Goal: Task Accomplishment & Management: Use online tool/utility

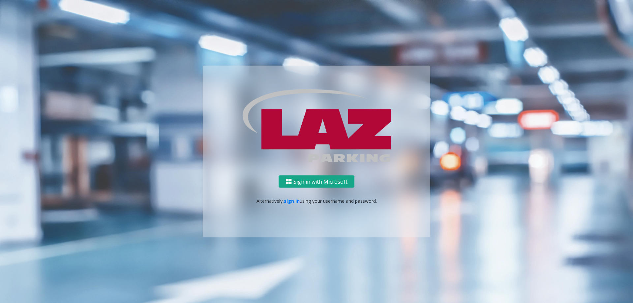
click at [306, 180] on button "Sign in with Microsoft" at bounding box center [317, 182] width 76 height 12
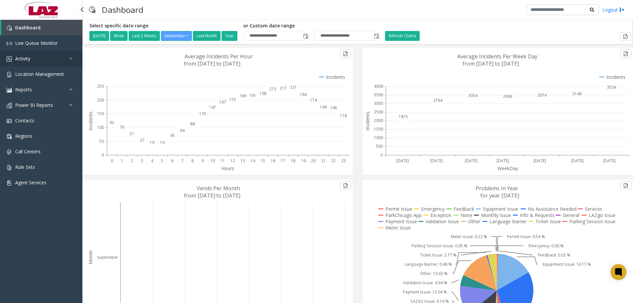
click at [70, 60] on icon at bounding box center [72, 58] width 7 height 5
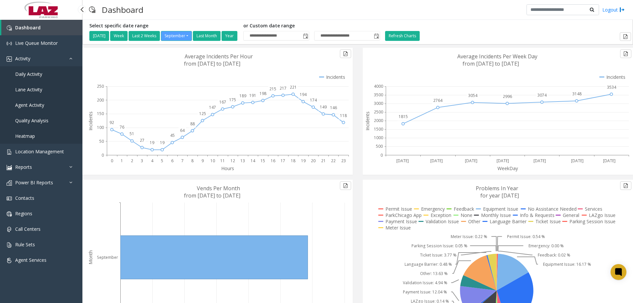
click at [38, 105] on span "Agent Activity" at bounding box center [29, 105] width 29 height 6
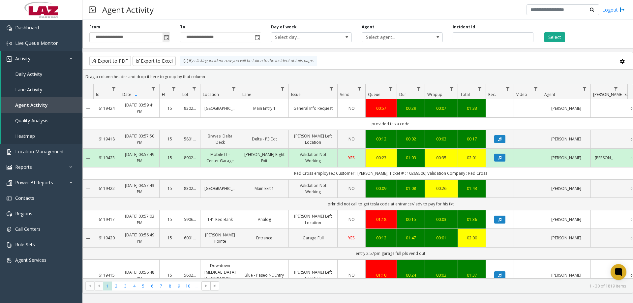
click at [163, 36] on span "Toggle popup" at bounding box center [166, 37] width 7 height 11
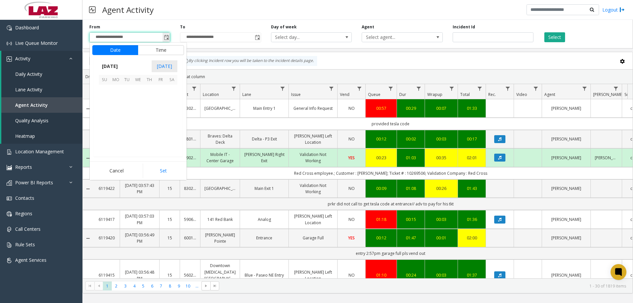
scroll to position [118400, 0]
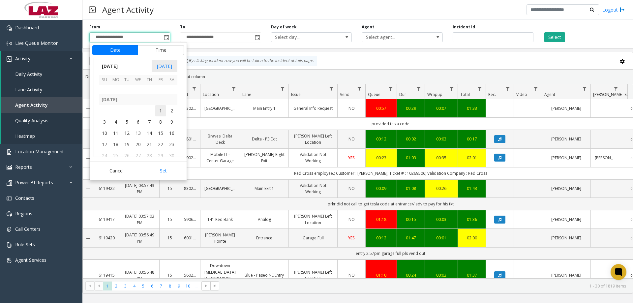
click at [160, 112] on span "1" at bounding box center [160, 110] width 11 height 11
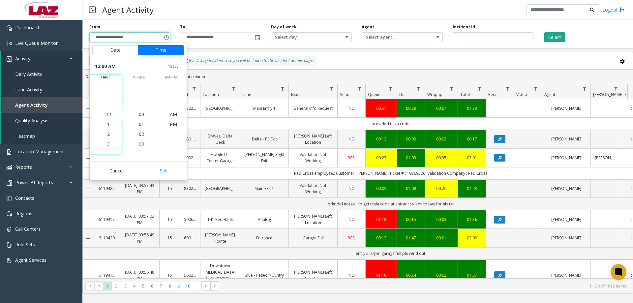
scroll to position [118321, 0]
click at [167, 171] on button "Set" at bounding box center [164, 171] width 42 height 15
type input "**********"
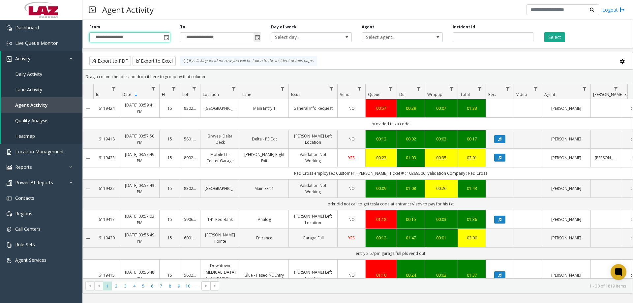
click at [257, 40] on span "Toggle popup" at bounding box center [257, 37] width 5 height 5
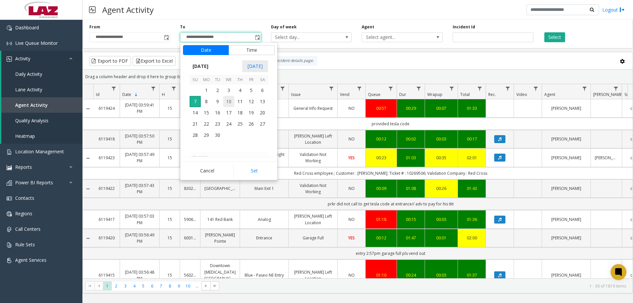
scroll to position [118367, 0]
click at [194, 103] on span "31" at bounding box center [195, 100] width 11 height 11
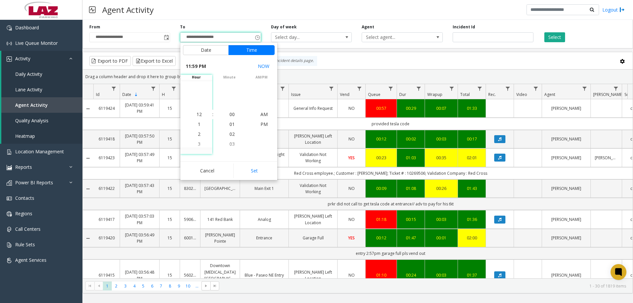
scroll to position [10, 0]
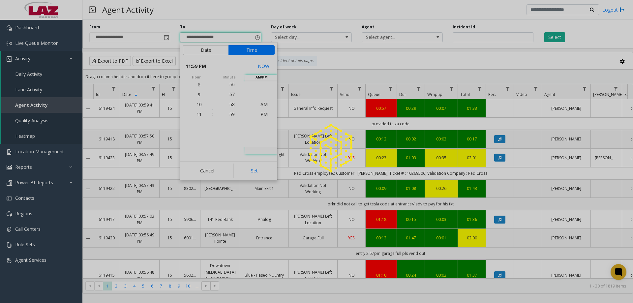
drag, startPoint x: 265, startPoint y: 174, endPoint x: 281, endPoint y: 169, distance: 16.9
click at [265, 174] on app-root "**********" at bounding box center [316, 151] width 633 height 303
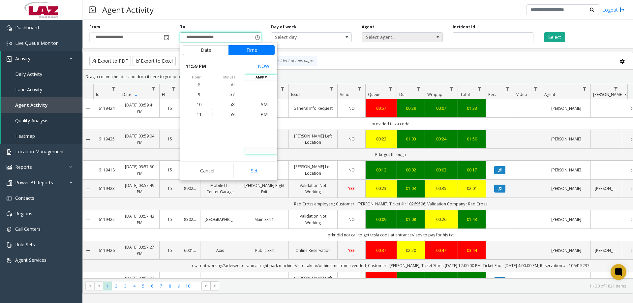
click at [434, 36] on span at bounding box center [437, 37] width 9 height 9
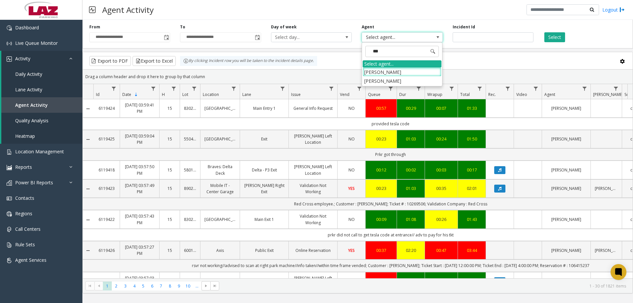
type input "****"
click at [416, 72] on li "[PERSON_NAME]" at bounding box center [402, 72] width 79 height 9
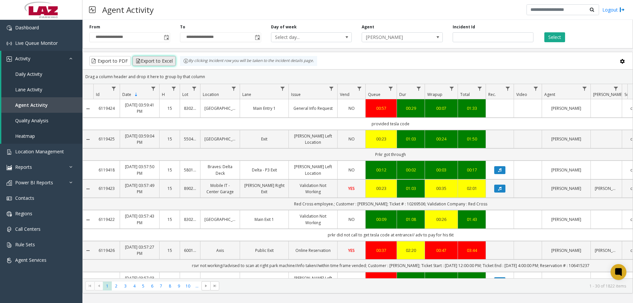
click at [156, 64] on button "Export to Excel" at bounding box center [154, 61] width 43 height 10
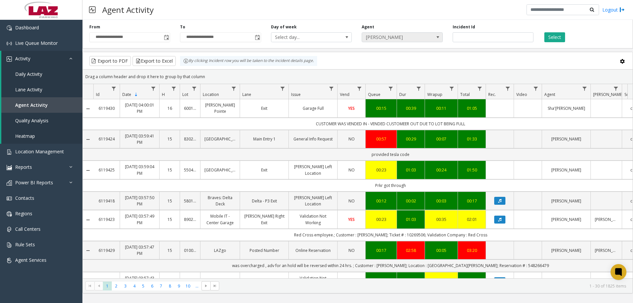
click at [433, 38] on span at bounding box center [437, 37] width 9 height 9
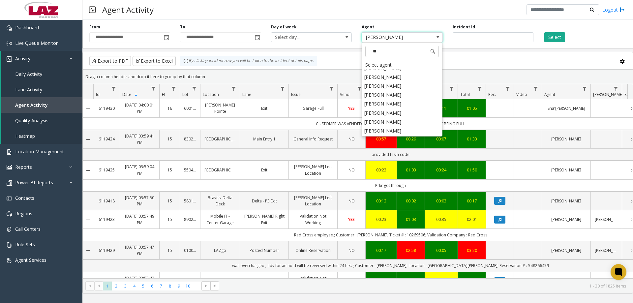
scroll to position [0, 0]
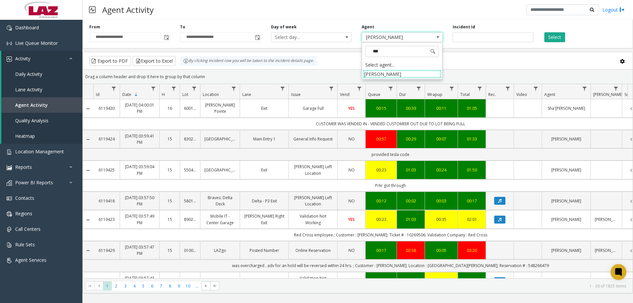
type input "****"
click at [391, 74] on li "[PERSON_NAME]" at bounding box center [402, 74] width 79 height 9
click at [546, 37] on button "Select" at bounding box center [555, 37] width 21 height 10
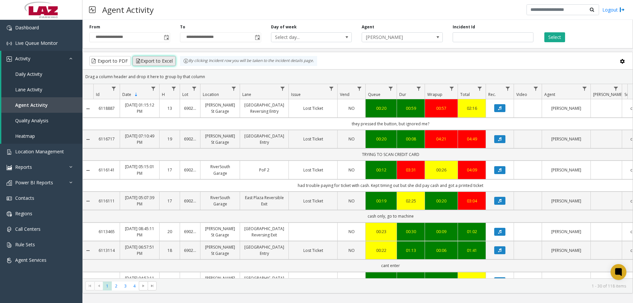
click at [142, 62] on button "Export to Excel" at bounding box center [154, 61] width 43 height 10
click at [438, 39] on span at bounding box center [437, 37] width 5 height 5
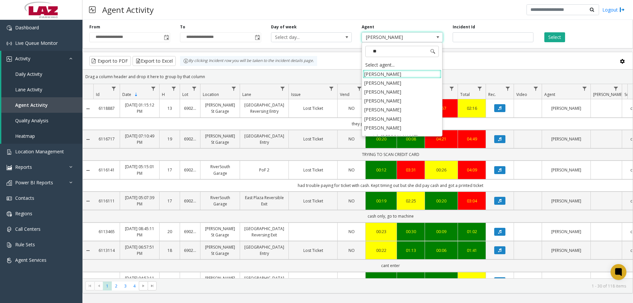
type input "***"
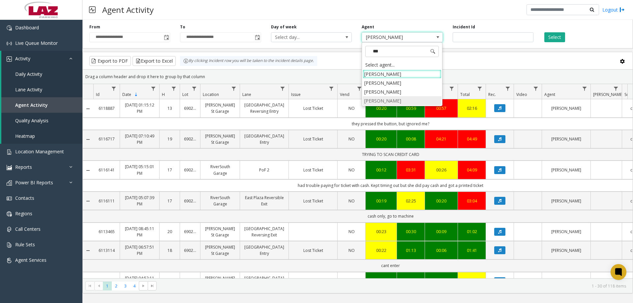
click at [387, 102] on li "[PERSON_NAME]" at bounding box center [402, 100] width 79 height 9
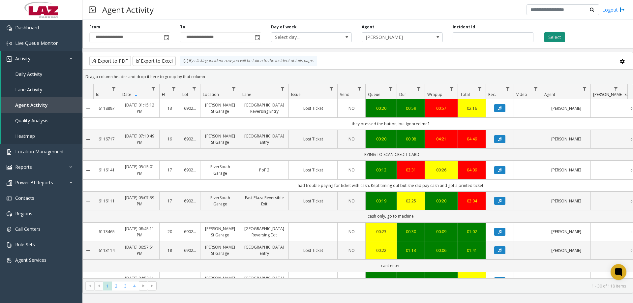
click at [559, 39] on button "Select" at bounding box center [555, 37] width 21 height 10
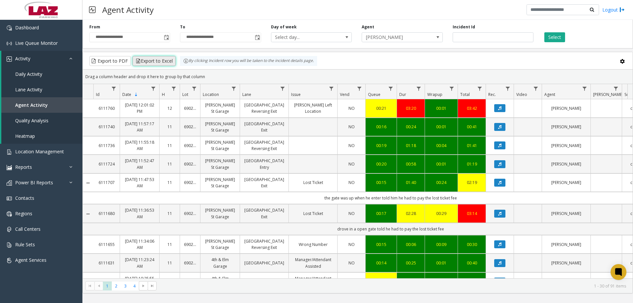
click at [166, 61] on button "Export to Excel" at bounding box center [154, 61] width 43 height 10
click at [430, 34] on span "[PERSON_NAME]" at bounding box center [402, 37] width 81 height 10
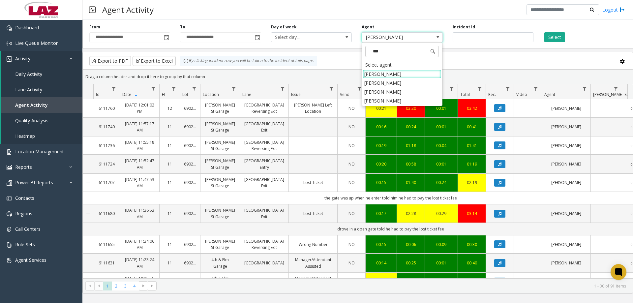
type input "****"
click at [410, 100] on li "[PERSON_NAME]" at bounding box center [402, 100] width 79 height 9
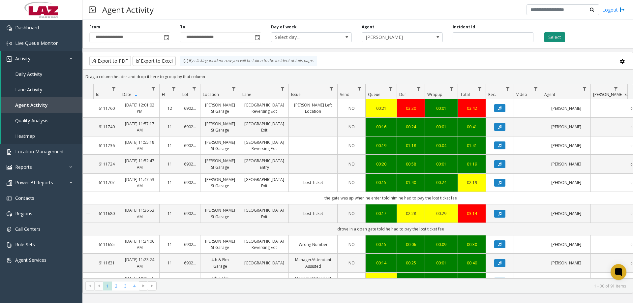
click at [554, 35] on button "Select" at bounding box center [555, 37] width 21 height 10
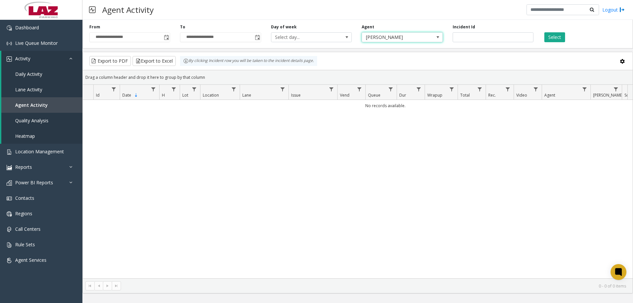
click at [425, 39] on span "[PERSON_NAME]" at bounding box center [394, 37] width 64 height 9
type input "*****"
click at [407, 72] on li "[PERSON_NAME]" at bounding box center [402, 74] width 79 height 9
click at [557, 35] on button "Select" at bounding box center [555, 37] width 21 height 10
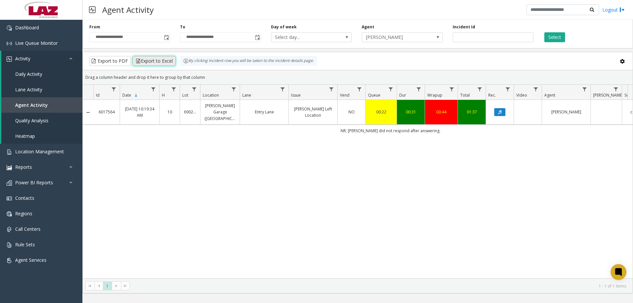
click at [155, 59] on button "Export to Excel" at bounding box center [154, 61] width 43 height 10
click at [439, 40] on span at bounding box center [437, 37] width 9 height 9
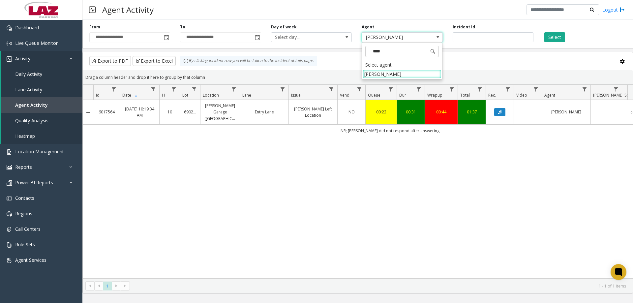
type input "*****"
click at [399, 72] on li "[PERSON_NAME]" at bounding box center [402, 74] width 79 height 9
click at [560, 38] on button "Select" at bounding box center [555, 37] width 21 height 10
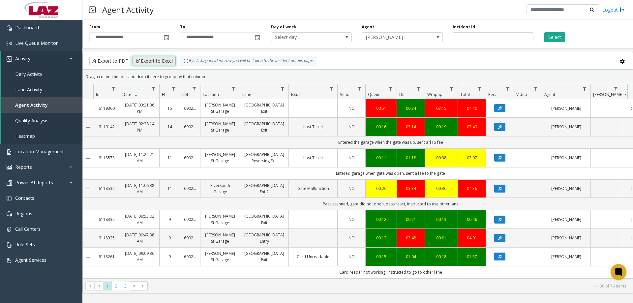
click at [142, 63] on button "Export to Excel" at bounding box center [154, 61] width 43 height 10
click at [258, 40] on span "Toggle popup" at bounding box center [257, 37] width 5 height 5
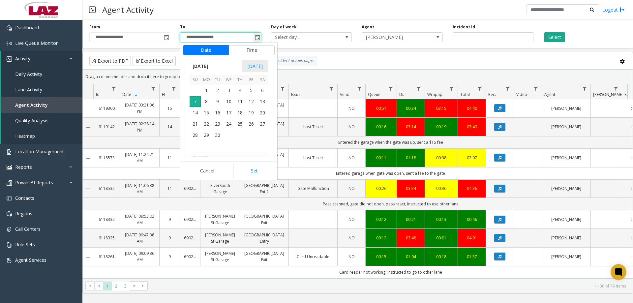
scroll to position [10, 0]
click at [195, 104] on span "31" at bounding box center [195, 100] width 11 height 11
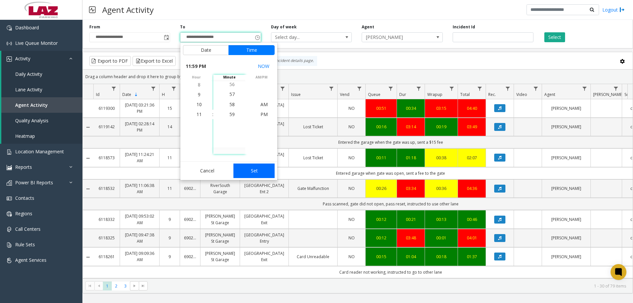
click at [247, 173] on button "Set" at bounding box center [255, 171] width 42 height 15
type input "**********"
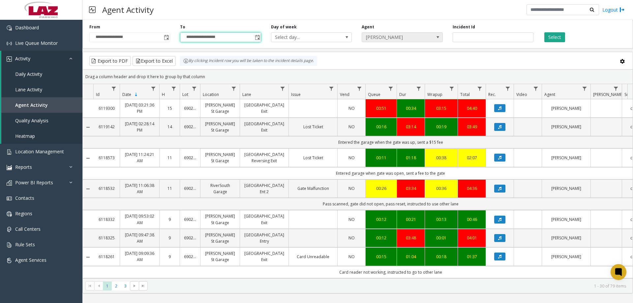
click at [435, 37] on span at bounding box center [437, 37] width 5 height 5
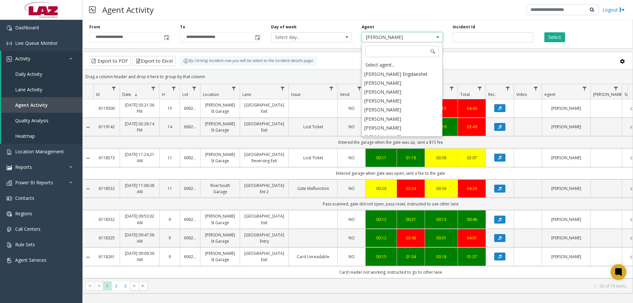
scroll to position [3550, 0]
click at [395, 160] on li "[PERSON_NAME]" at bounding box center [402, 164] width 79 height 9
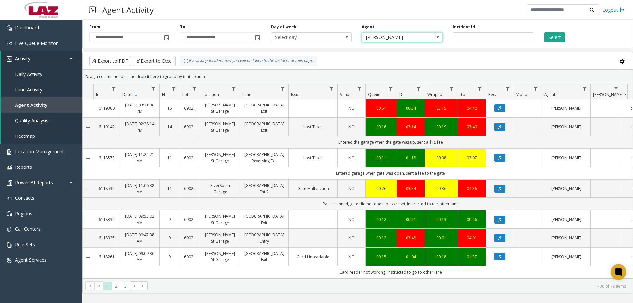
click at [439, 33] on span at bounding box center [437, 37] width 9 height 9
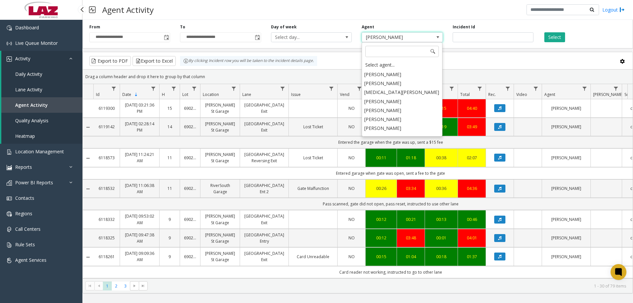
click at [34, 72] on span "Daily Activity" at bounding box center [28, 74] width 27 height 6
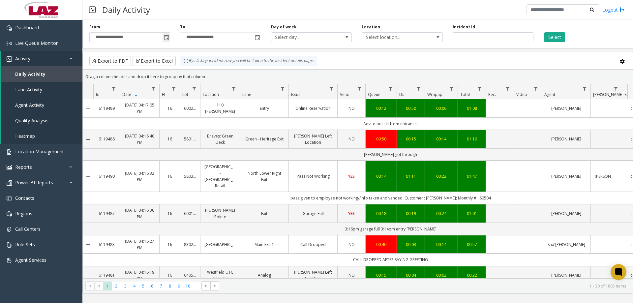
click at [166, 37] on span "Toggle popup" at bounding box center [166, 37] width 5 height 5
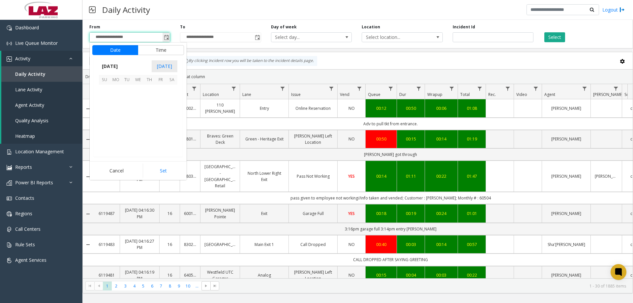
scroll to position [118400, 0]
click at [161, 111] on span "1" at bounding box center [160, 110] width 11 height 11
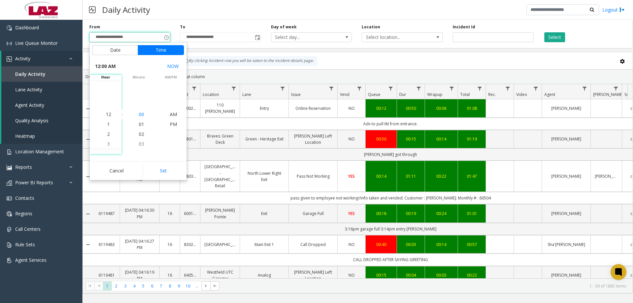
scroll to position [118321, 0]
click at [160, 171] on button "Set" at bounding box center [164, 171] width 42 height 15
type input "**********"
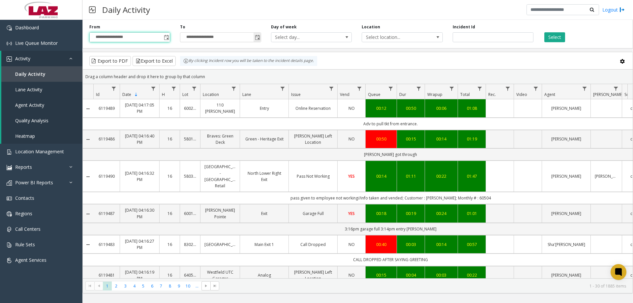
click at [258, 38] on span "Toggle popup" at bounding box center [257, 37] width 5 height 5
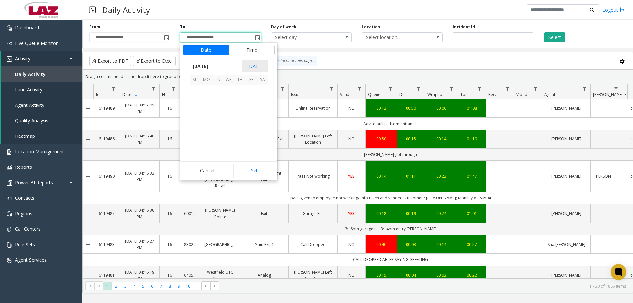
scroll to position [10, 0]
click at [198, 133] on span "31" at bounding box center [195, 133] width 11 height 11
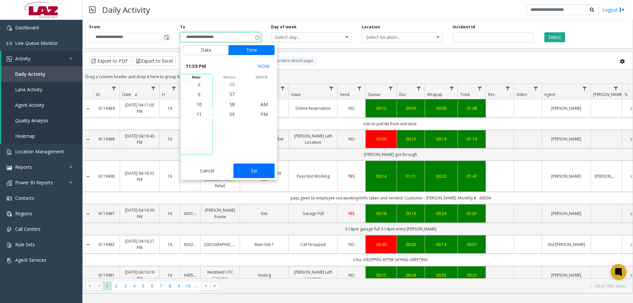
click at [255, 175] on button "Set" at bounding box center [255, 171] width 42 height 15
type input "**********"
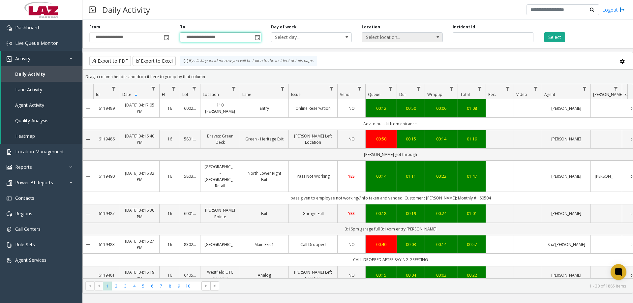
click at [434, 38] on span at bounding box center [437, 37] width 9 height 9
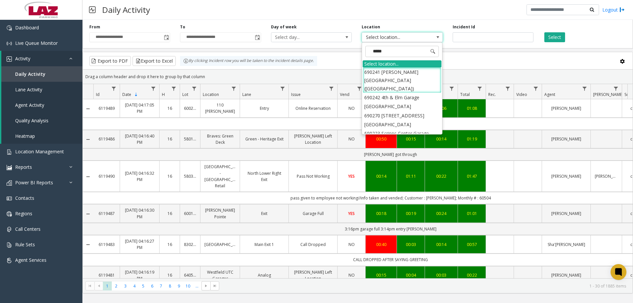
type input "******"
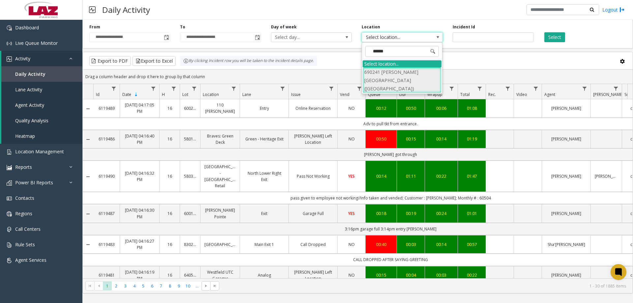
click at [401, 70] on li "690241 [PERSON_NAME][GEOGRAPHIC_DATA] ([GEOGRAPHIC_DATA])" at bounding box center [402, 81] width 79 height 26
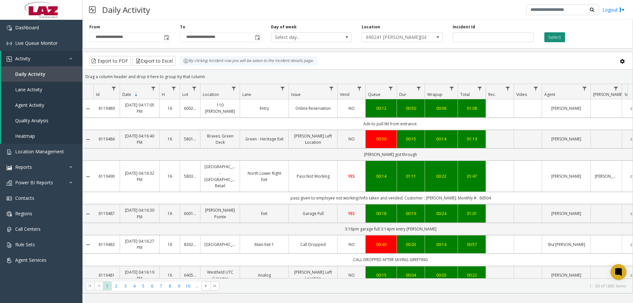
click at [555, 41] on button "Select" at bounding box center [555, 37] width 21 height 10
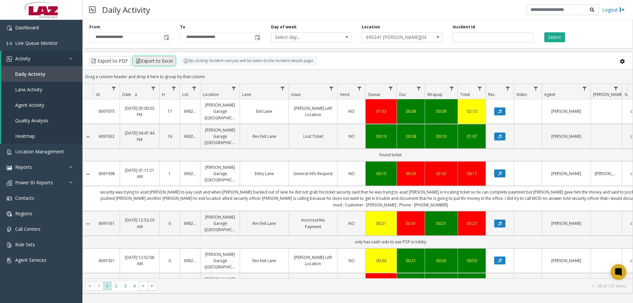
click at [145, 61] on button "Export to Excel" at bounding box center [154, 61] width 43 height 10
click at [413, 40] on span "690241 [PERSON_NAME][GEOGRAPHIC_DATA] ([GEOGRAPHIC_DATA])" at bounding box center [394, 37] width 64 height 9
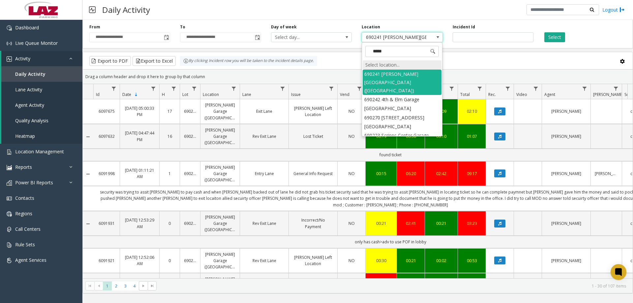
type input "******"
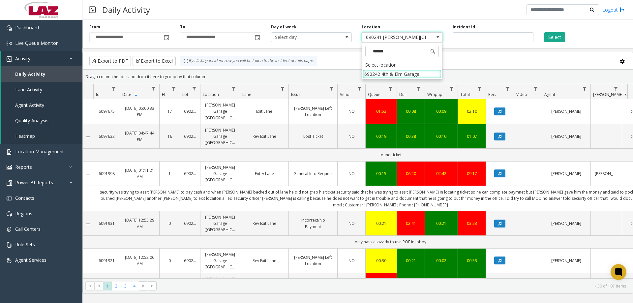
click at [395, 72] on li "690242 4th & Elm Garage" at bounding box center [402, 74] width 79 height 9
click at [549, 39] on button "Select" at bounding box center [555, 37] width 21 height 10
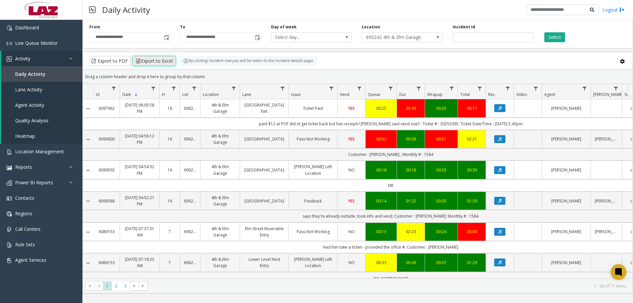
click at [143, 63] on button "Export to Excel" at bounding box center [154, 61] width 43 height 10
click at [440, 37] on span at bounding box center [437, 37] width 5 height 5
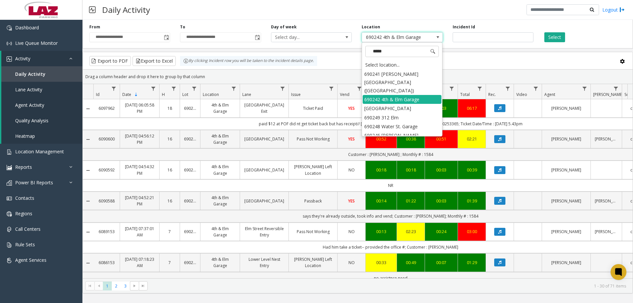
type input "******"
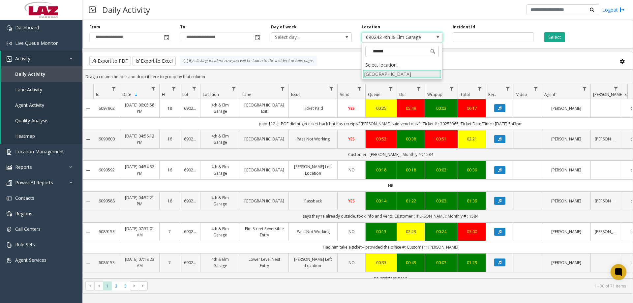
click at [422, 73] on li "[GEOGRAPHIC_DATA]" at bounding box center [402, 74] width 79 height 9
click at [547, 36] on button "Select" at bounding box center [555, 37] width 21 height 10
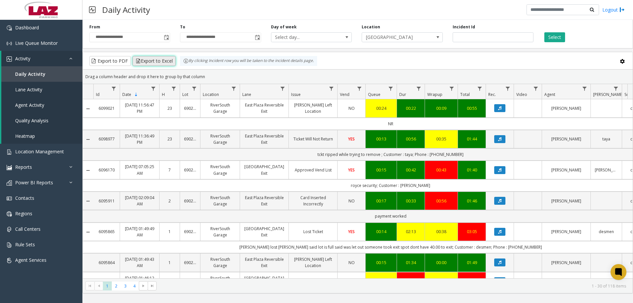
click at [151, 64] on button "Export to Excel" at bounding box center [154, 61] width 43 height 10
click at [435, 40] on span at bounding box center [437, 37] width 9 height 9
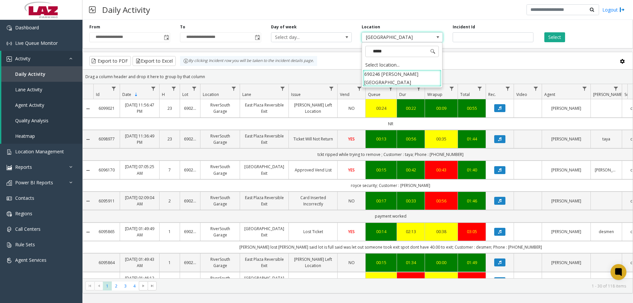
type input "******"
click at [406, 73] on li "690246 [PERSON_NAME][GEOGRAPHIC_DATA]" at bounding box center [402, 78] width 79 height 17
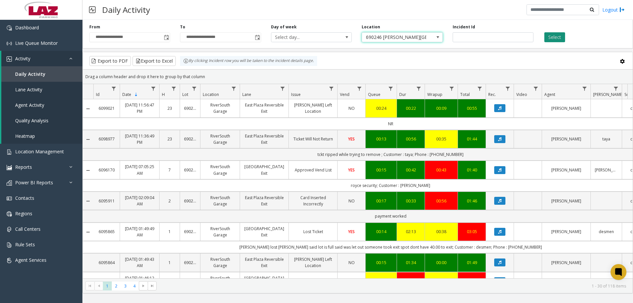
click at [550, 38] on button "Select" at bounding box center [555, 37] width 21 height 10
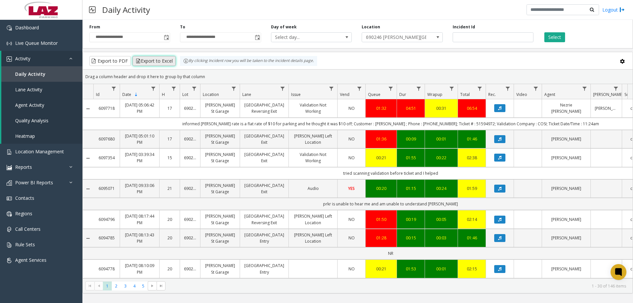
click at [146, 61] on button "Export to Excel" at bounding box center [154, 61] width 43 height 10
click at [430, 39] on span "690246 [PERSON_NAME][GEOGRAPHIC_DATA]" at bounding box center [402, 37] width 81 height 10
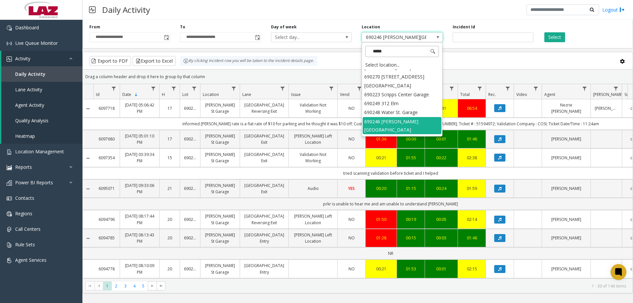
scroll to position [14, 0]
type input "******"
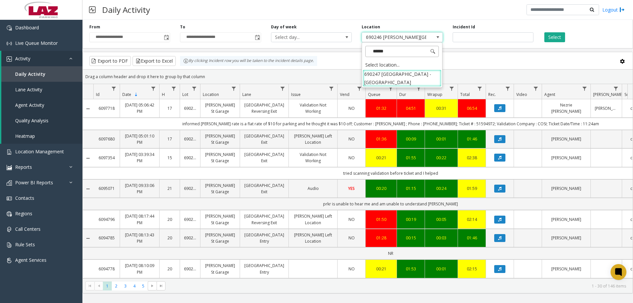
scroll to position [0, 0]
click at [431, 73] on li "690247 [GEOGRAPHIC_DATA] - [GEOGRAPHIC_DATA]" at bounding box center [402, 78] width 79 height 17
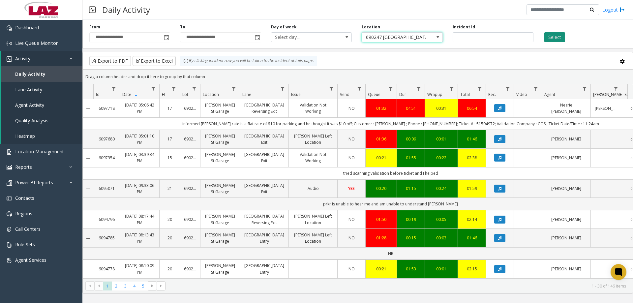
click at [561, 36] on button "Select" at bounding box center [555, 37] width 21 height 10
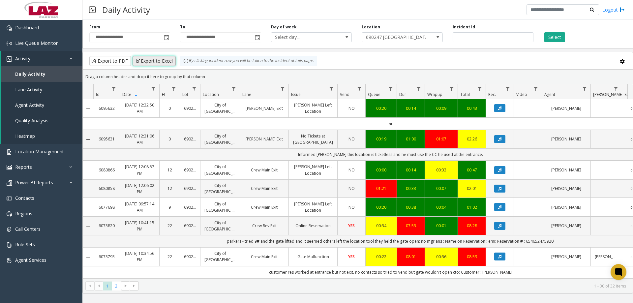
click at [161, 64] on button "Export to Excel" at bounding box center [154, 61] width 43 height 10
click at [342, 35] on span "Select day..." at bounding box center [311, 37] width 81 height 10
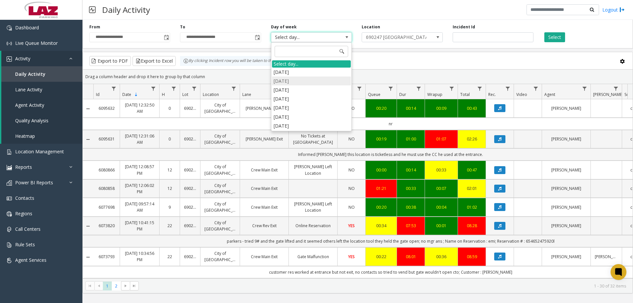
click at [289, 81] on li "[DATE]" at bounding box center [311, 81] width 79 height 9
